Goal: Register for event/course

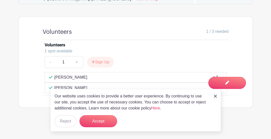
scroll to position [348, 0]
click at [106, 64] on button "Sign Up" at bounding box center [100, 62] width 26 height 11
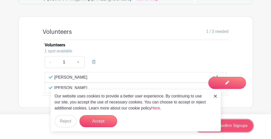
click at [236, 125] on link "Review & Confirm Signups" at bounding box center [224, 126] width 58 height 12
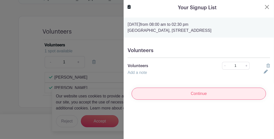
click at [218, 100] on input "Continue" at bounding box center [199, 94] width 134 height 12
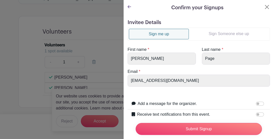
click at [212, 34] on link "Sign Someone else up" at bounding box center [229, 34] width 80 height 10
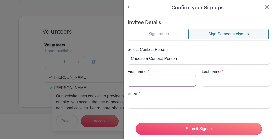
click at [155, 82] on input "First name" at bounding box center [162, 81] width 68 height 12
type input "[PERSON_NAME]"
click at [214, 80] on input "Last name" at bounding box center [236, 81] width 68 height 12
type input "[PERSON_NAME]"
click at [159, 103] on input "Email" at bounding box center [199, 103] width 142 height 12
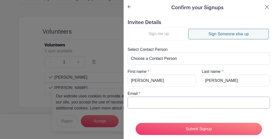
click at [140, 103] on input "Email" at bounding box center [199, 103] width 142 height 12
type input "[EMAIL_ADDRESS][DOMAIN_NAME]"
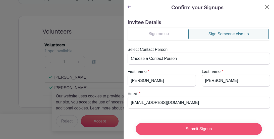
click at [198, 125] on input "Submit Signup" at bounding box center [199, 129] width 126 height 12
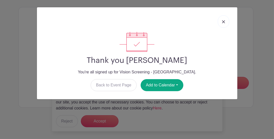
click at [222, 21] on img at bounding box center [223, 21] width 3 height 3
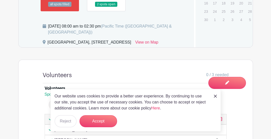
scroll to position [230, 0]
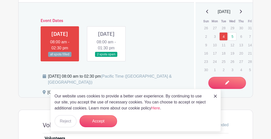
click at [106, 57] on link at bounding box center [106, 57] width 0 height 0
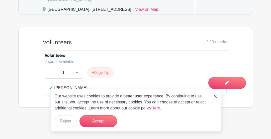
scroll to position [337, 0]
click at [108, 73] on button "Sign Up" at bounding box center [100, 73] width 26 height 11
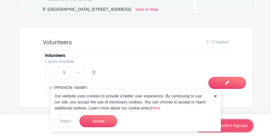
click at [242, 127] on link "Review & Confirm Signups" at bounding box center [224, 126] width 58 height 12
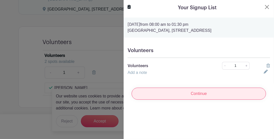
click at [215, 100] on input "Continue" at bounding box center [199, 94] width 134 height 12
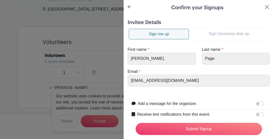
click at [223, 34] on link "Sign Someone else up" at bounding box center [229, 34] width 80 height 10
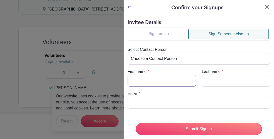
click at [160, 79] on input "First name" at bounding box center [162, 81] width 68 height 12
type input "[PERSON_NAME]"
click at [216, 81] on input "Last name" at bounding box center [236, 81] width 68 height 12
type input "[PERSON_NAME]"
click at [157, 99] on input "Email" at bounding box center [199, 103] width 142 height 12
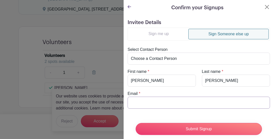
type input "[EMAIL_ADDRESS][DOMAIN_NAME]"
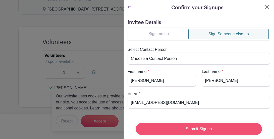
click at [207, 126] on input "Submit Signup" at bounding box center [199, 129] width 126 height 12
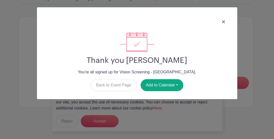
click at [224, 21] on img at bounding box center [223, 21] width 3 height 3
